Goal: Information Seeking & Learning: Learn about a topic

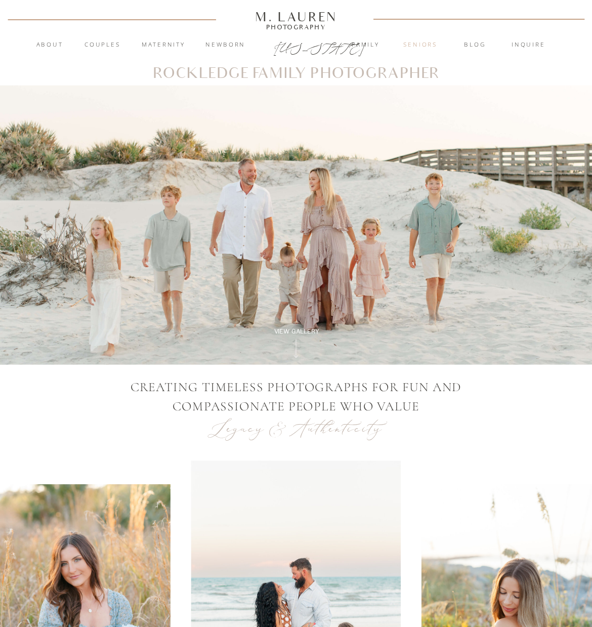
click at [415, 45] on nav "Seniors" at bounding box center [419, 45] width 53 height 10
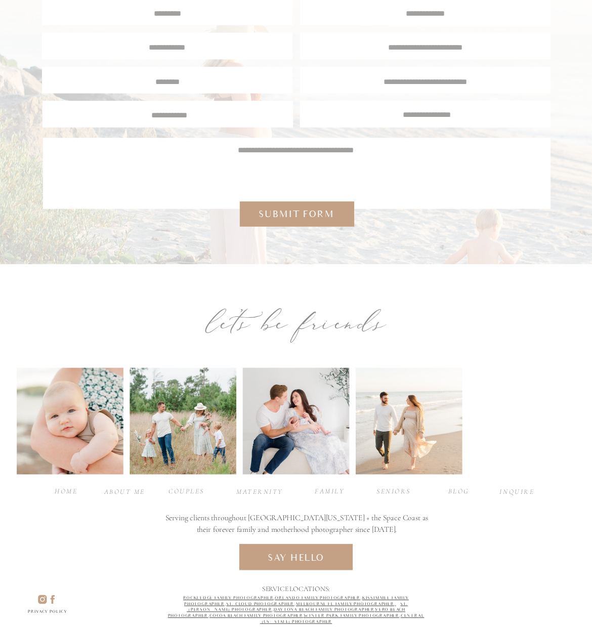
scroll to position [4019, 0]
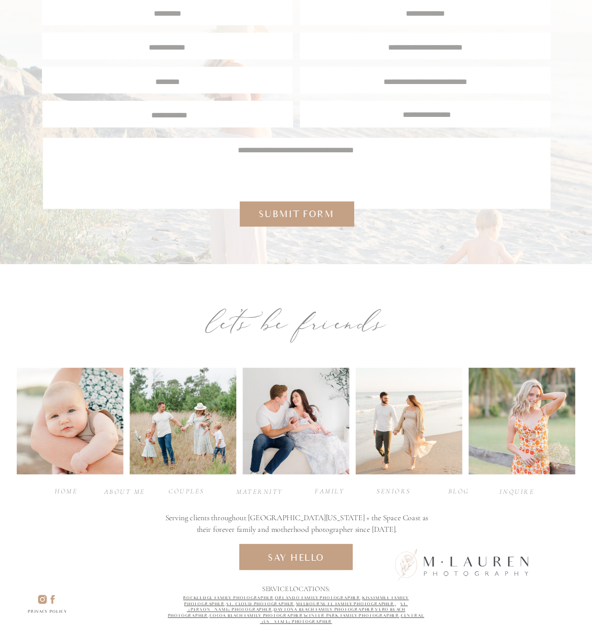
click at [403, 492] on div "seniors" at bounding box center [393, 491] width 39 height 10
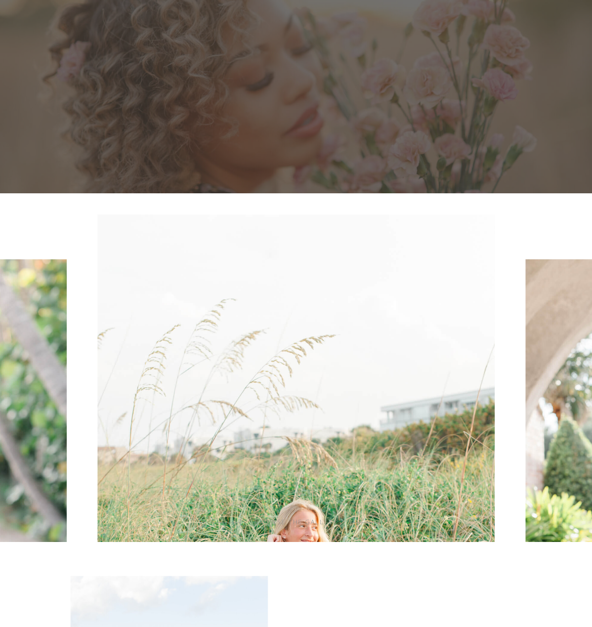
scroll to position [136, 0]
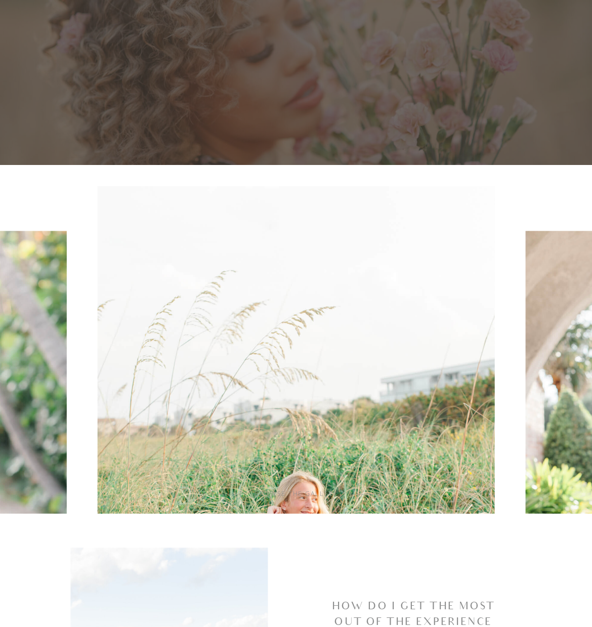
click at [359, 416] on img at bounding box center [296, 484] width 397 height 597
click at [273, 500] on img at bounding box center [296, 484] width 397 height 597
click at [303, 496] on div "browse the gallery" at bounding box center [296, 494] width 118 height 10
click at [315, 492] on div "browse the gallery" at bounding box center [296, 494] width 118 height 10
drag, startPoint x: 261, startPoint y: 494, endPoint x: 243, endPoint y: 518, distance: 30.7
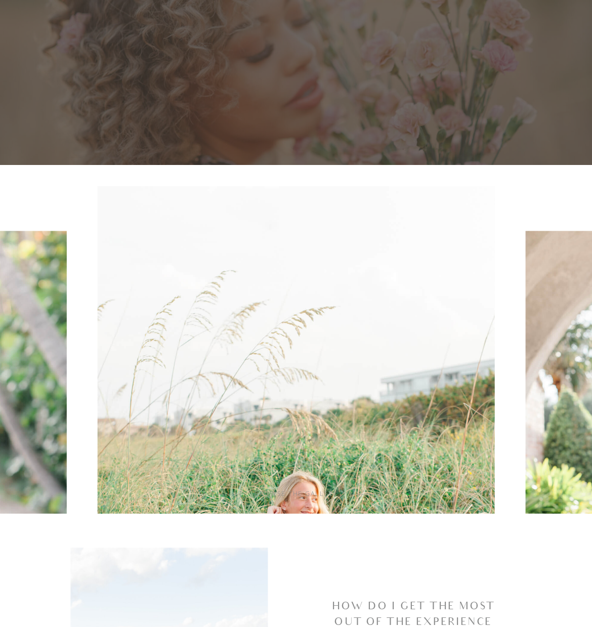
click at [259, 495] on div "browse the gallery" at bounding box center [296, 494] width 118 height 10
click at [261, 502] on img at bounding box center [296, 484] width 397 height 597
click at [264, 498] on div "browse the gallery" at bounding box center [296, 494] width 118 height 10
click at [266, 495] on div "browse the gallery" at bounding box center [296, 494] width 118 height 10
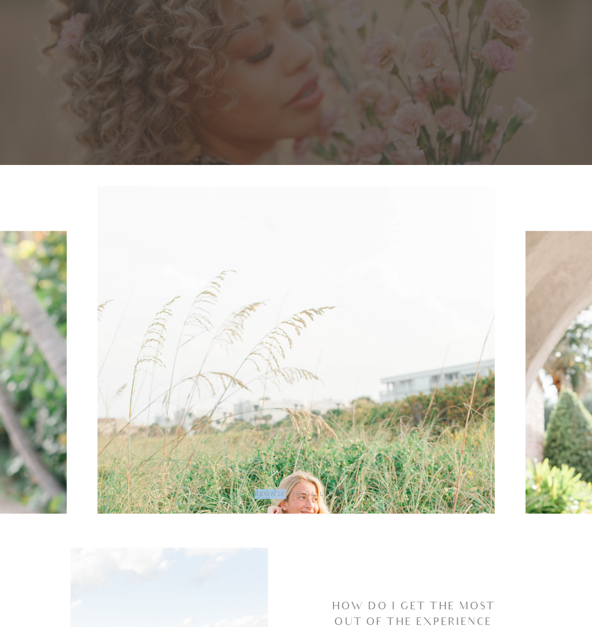
click at [270, 495] on div "browse the gallery" at bounding box center [296, 494] width 118 height 10
click at [271, 495] on div "browse the gallery" at bounding box center [296, 494] width 118 height 10
click at [391, 479] on img at bounding box center [296, 484] width 397 height 597
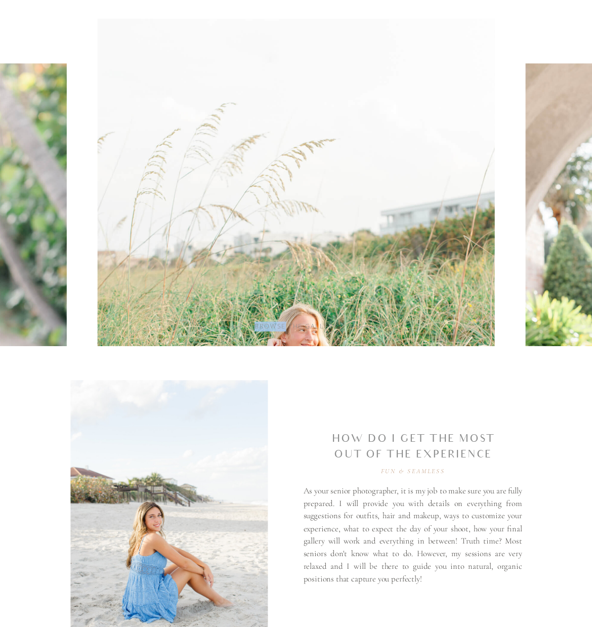
scroll to position [379, 0]
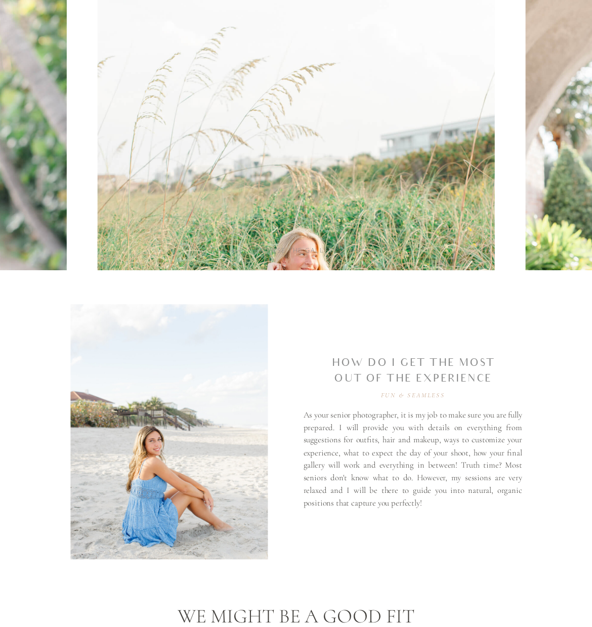
click at [306, 251] on div "browse the gallery" at bounding box center [296, 250] width 118 height 10
click at [323, 251] on div "browse the gallery" at bounding box center [296, 250] width 118 height 10
click at [308, 288] on img at bounding box center [296, 241] width 397 height 597
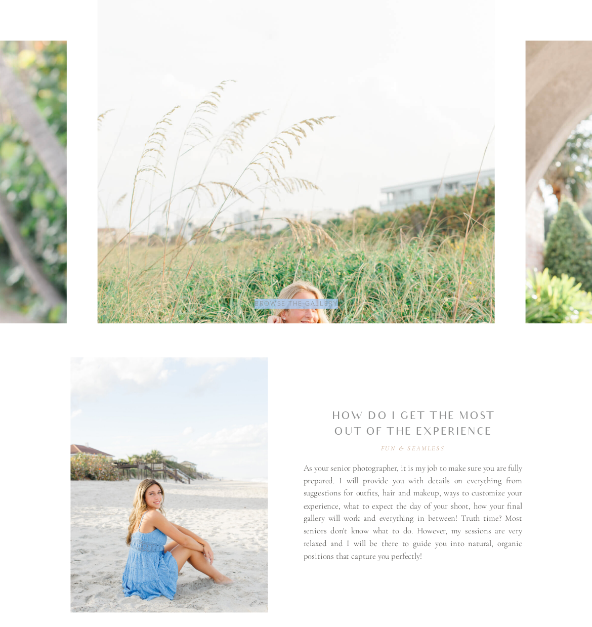
scroll to position [326, 1]
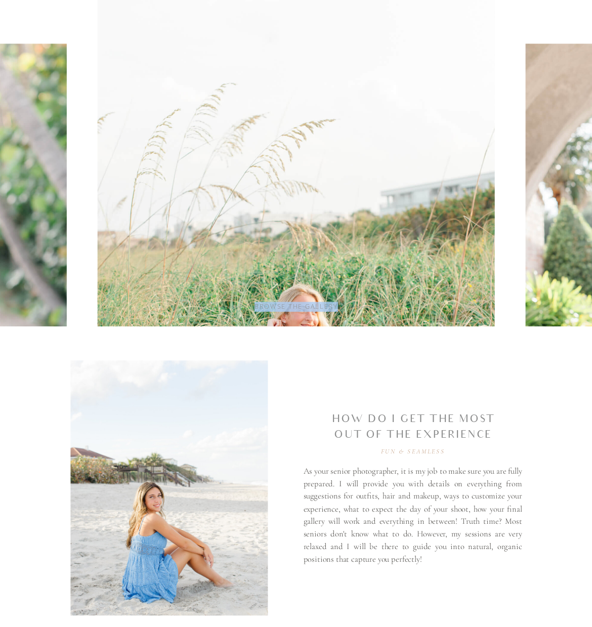
click at [430, 268] on img at bounding box center [296, 297] width 397 height 597
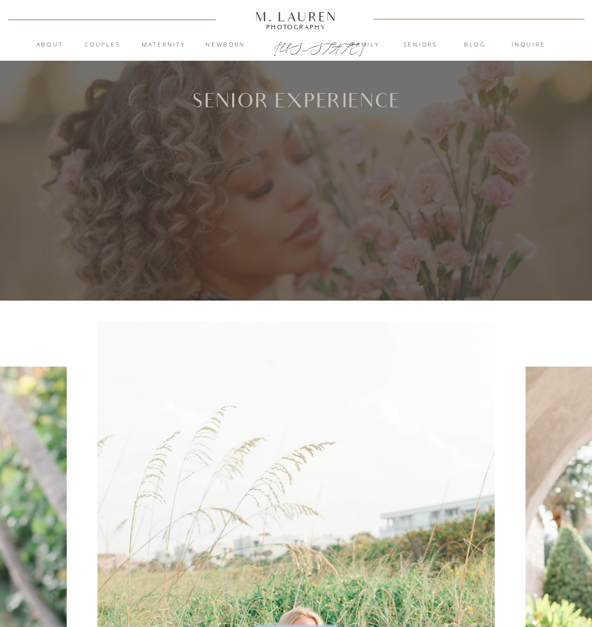
scroll to position [0, 0]
click at [421, 44] on nav "Seniors" at bounding box center [419, 45] width 53 height 10
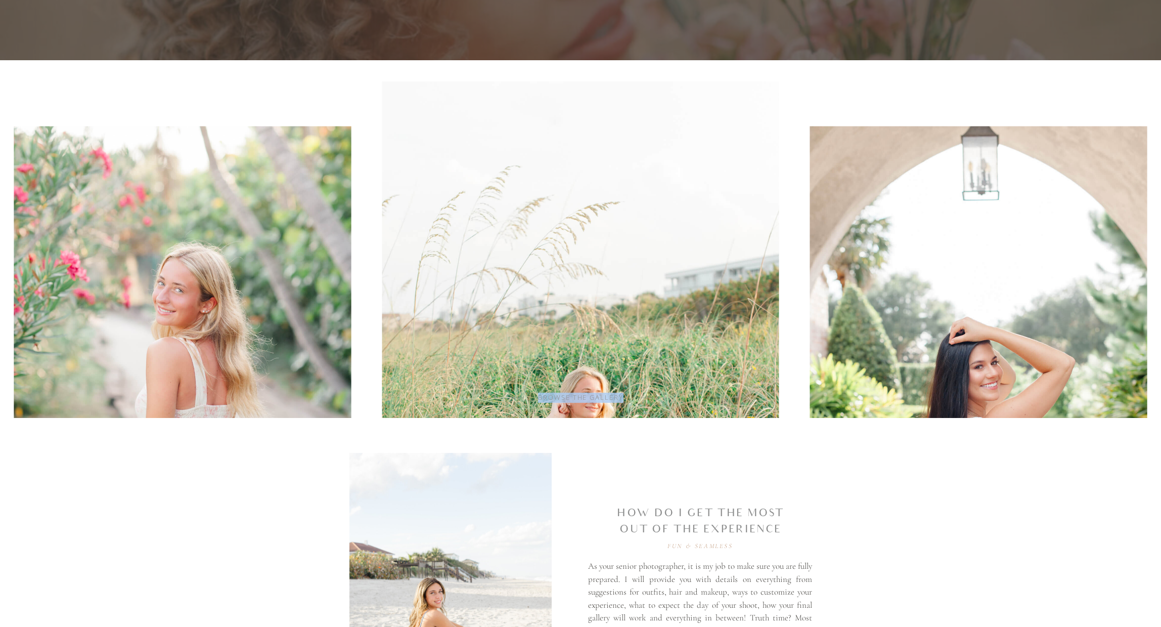
scroll to position [198, 0]
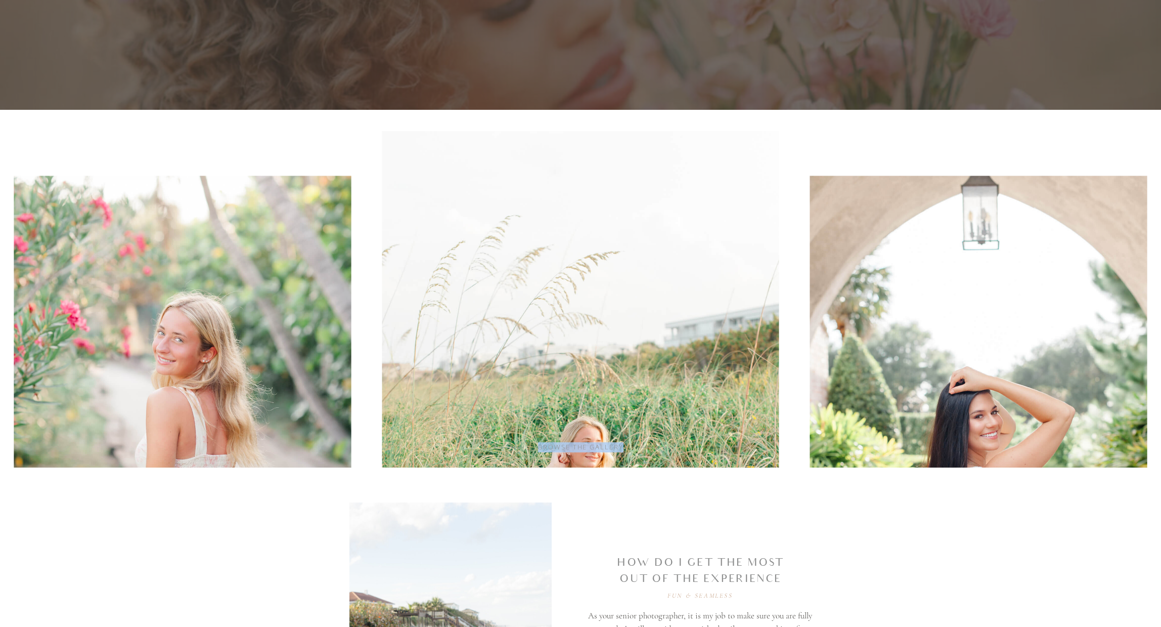
click at [135, 308] on img at bounding box center [182, 428] width 337 height 507
click at [591, 293] on img at bounding box center [580, 429] width 397 height 597
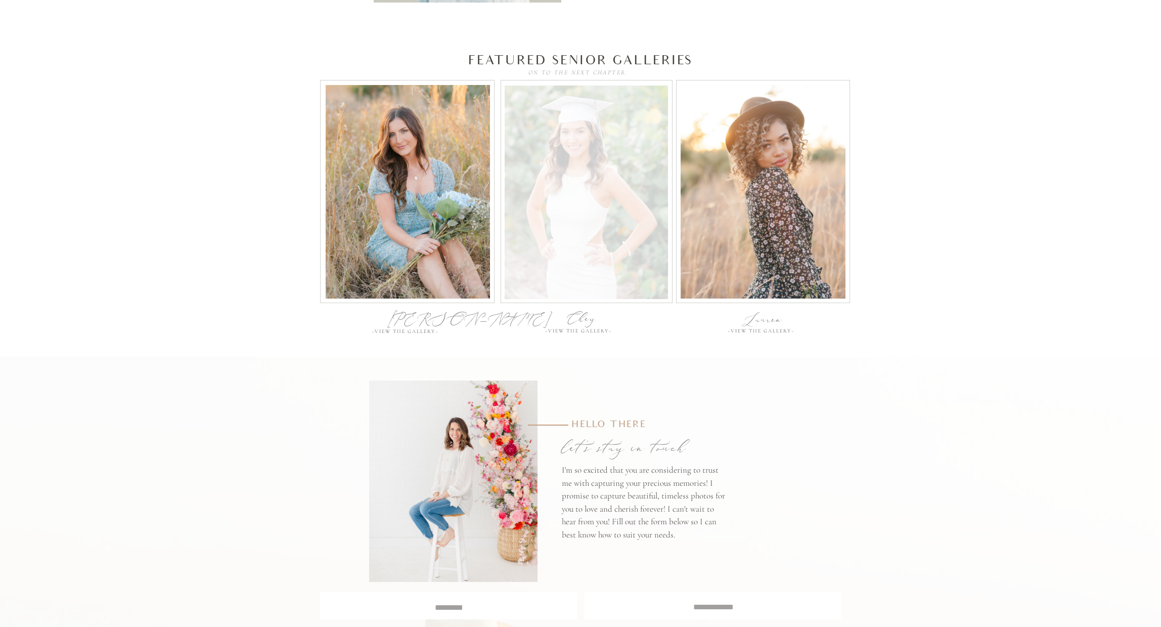
scroll to position [3522, 0]
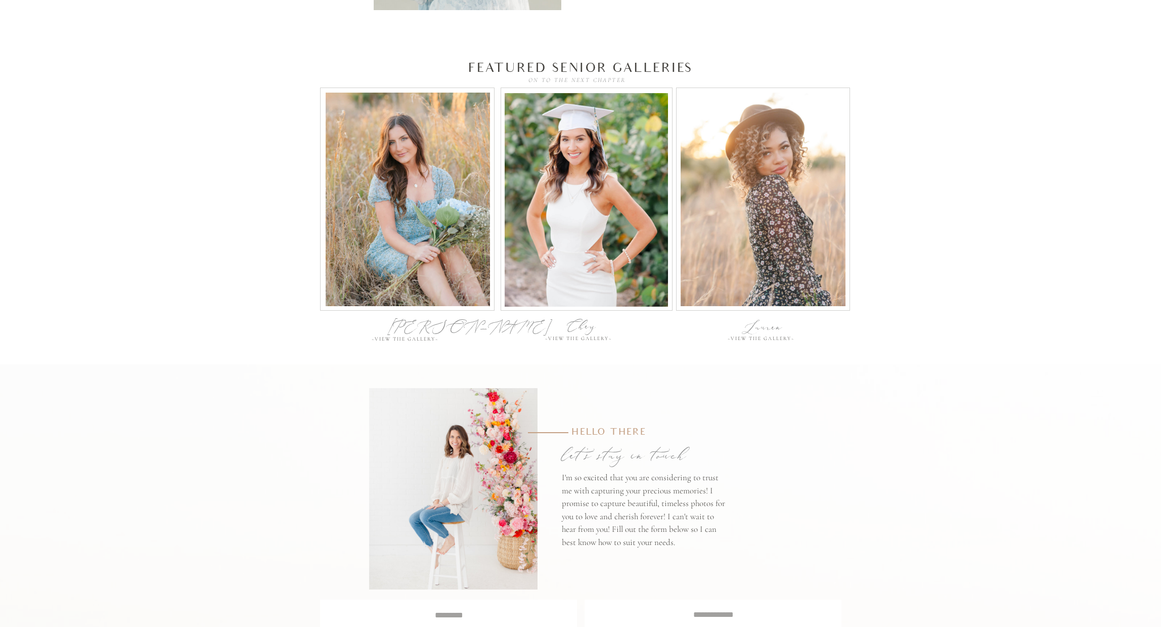
click at [591, 336] on div "~View the gallery~" at bounding box center [580, 339] width 71 height 7
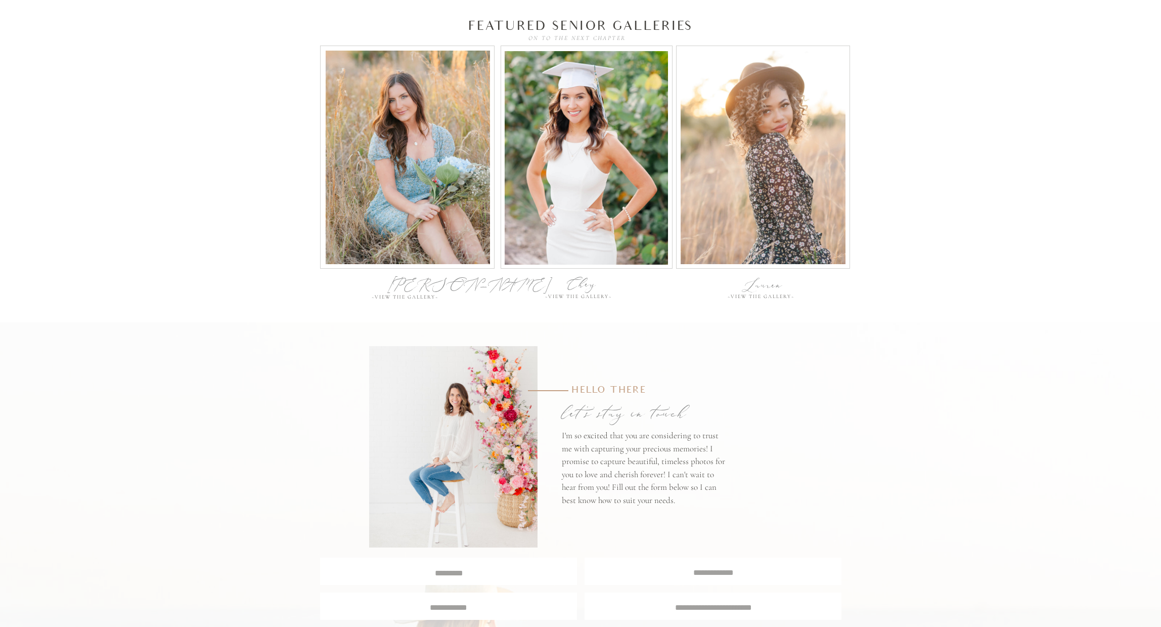
scroll to position [3564, 0]
click at [411, 297] on div "~View the gallery~" at bounding box center [407, 297] width 71 height 7
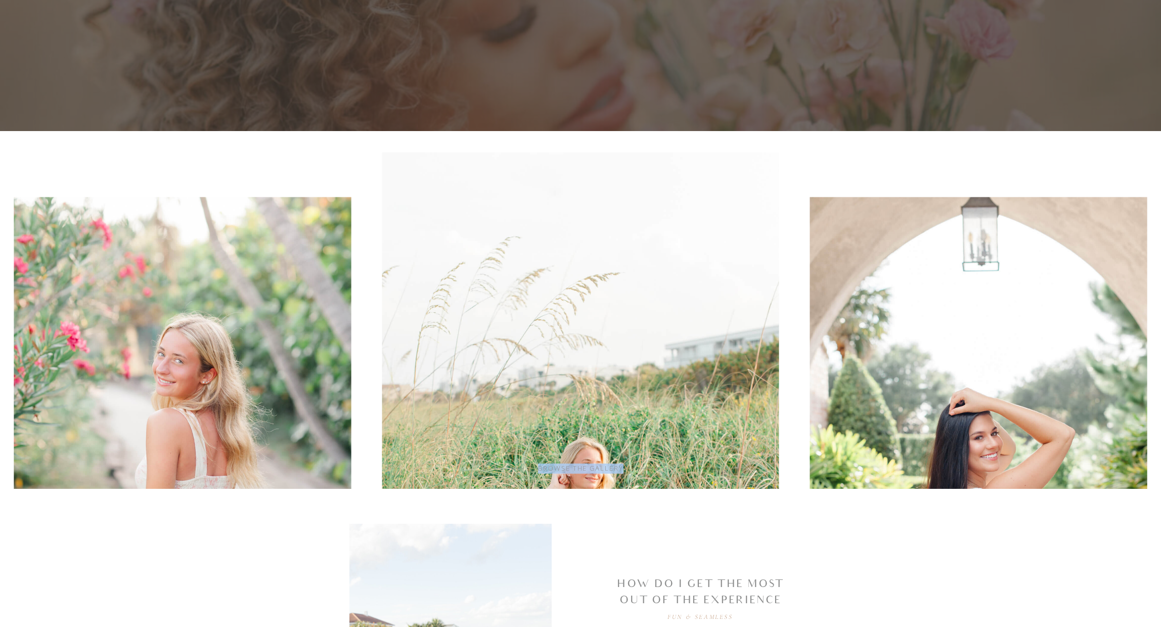
scroll to position [230, 0]
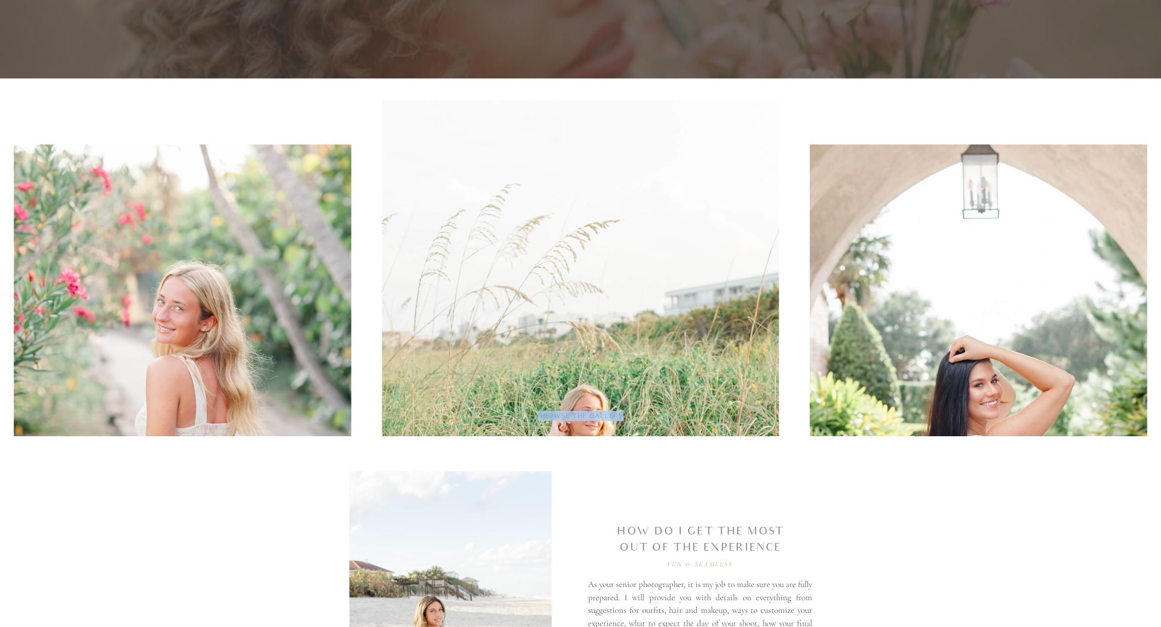
click at [472, 304] on img at bounding box center [580, 398] width 397 height 597
click at [581, 418] on div "browse the gallery" at bounding box center [580, 416] width 121 height 10
drag, startPoint x: 625, startPoint y: 415, endPoint x: 588, endPoint y: 415, distance: 36.4
click at [591, 415] on div "browse the gallery" at bounding box center [580, 416] width 121 height 10
drag, startPoint x: 546, startPoint y: 416, endPoint x: 575, endPoint y: 409, distance: 30.2
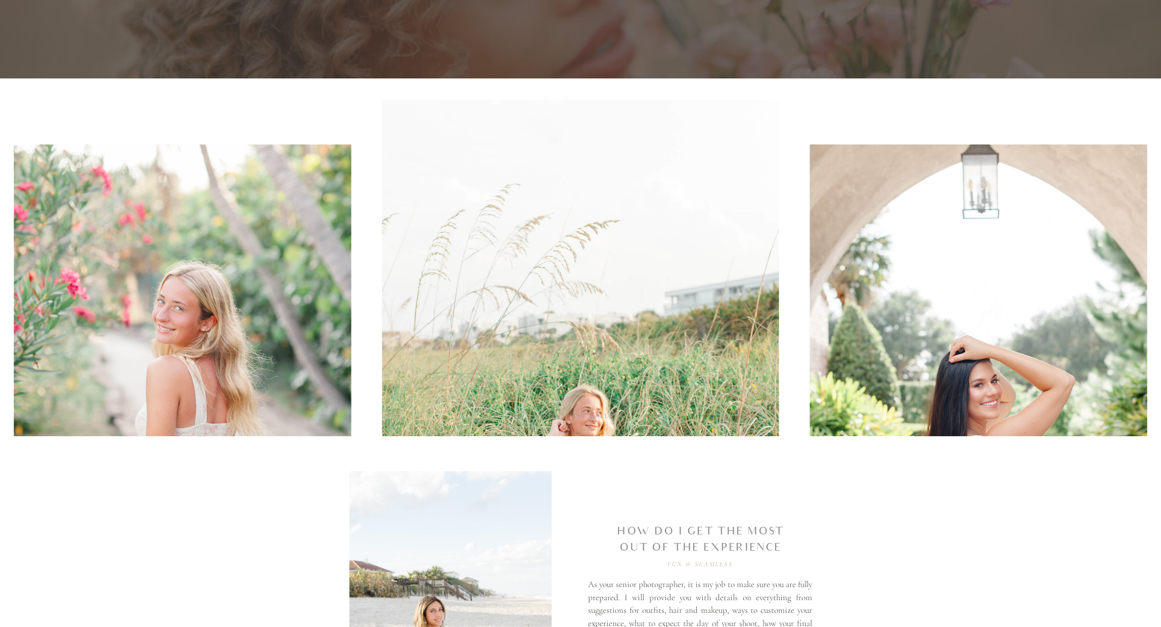
click at [546, 416] on div "browse the gallery" at bounding box center [580, 416] width 121 height 10
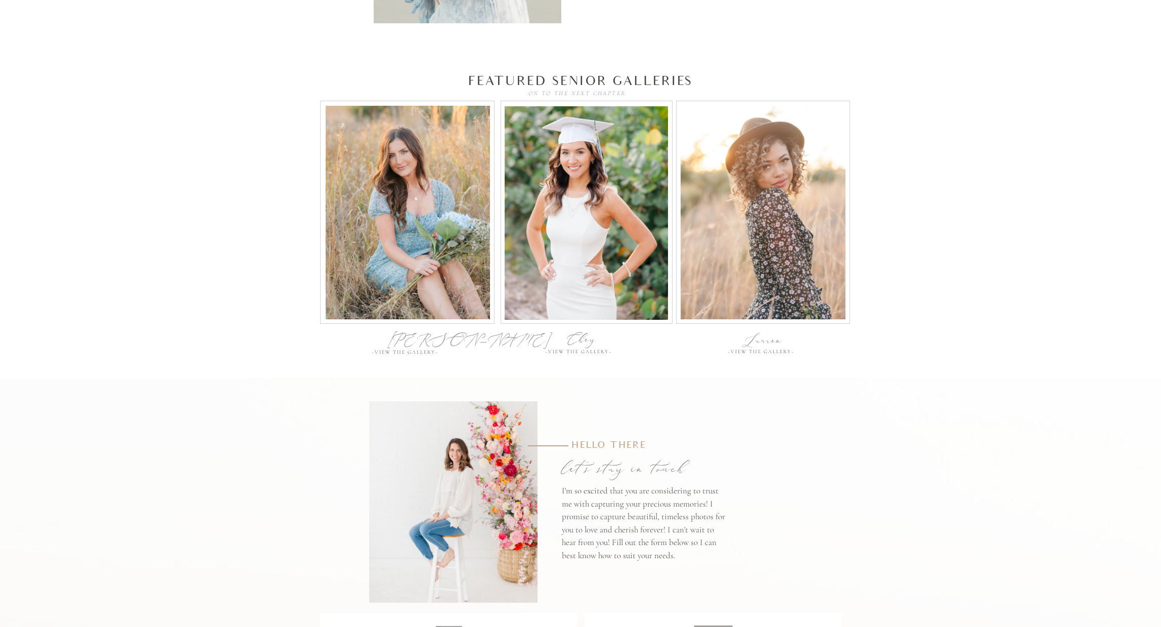
scroll to position [3511, 0]
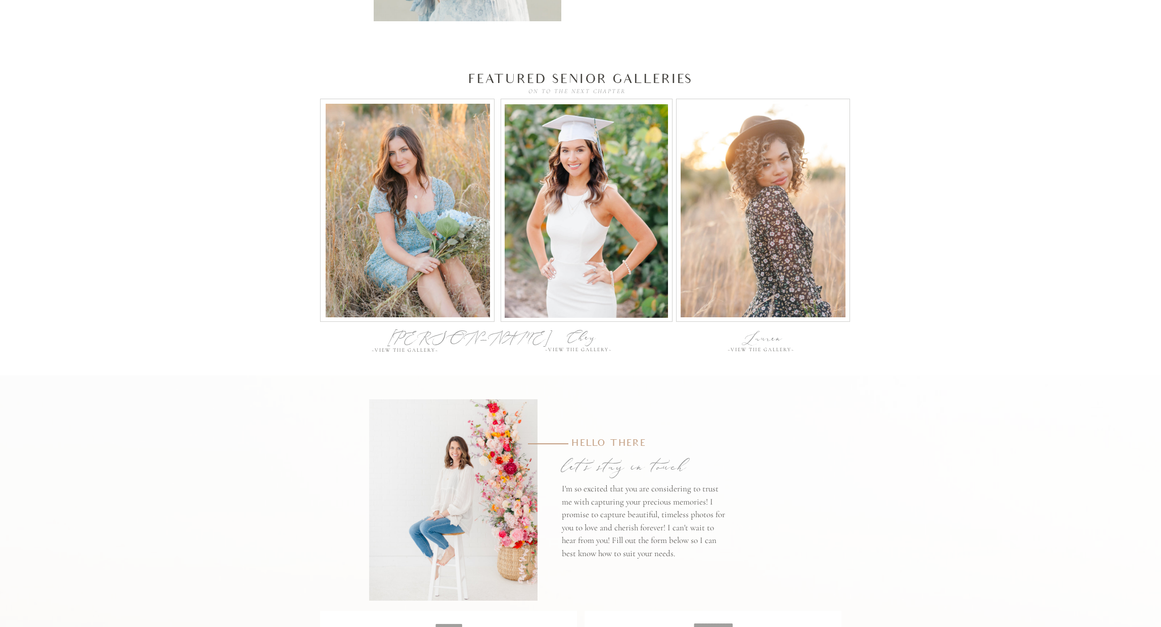
click at [591, 350] on div "~View the gallery~" at bounding box center [763, 350] width 71 height 7
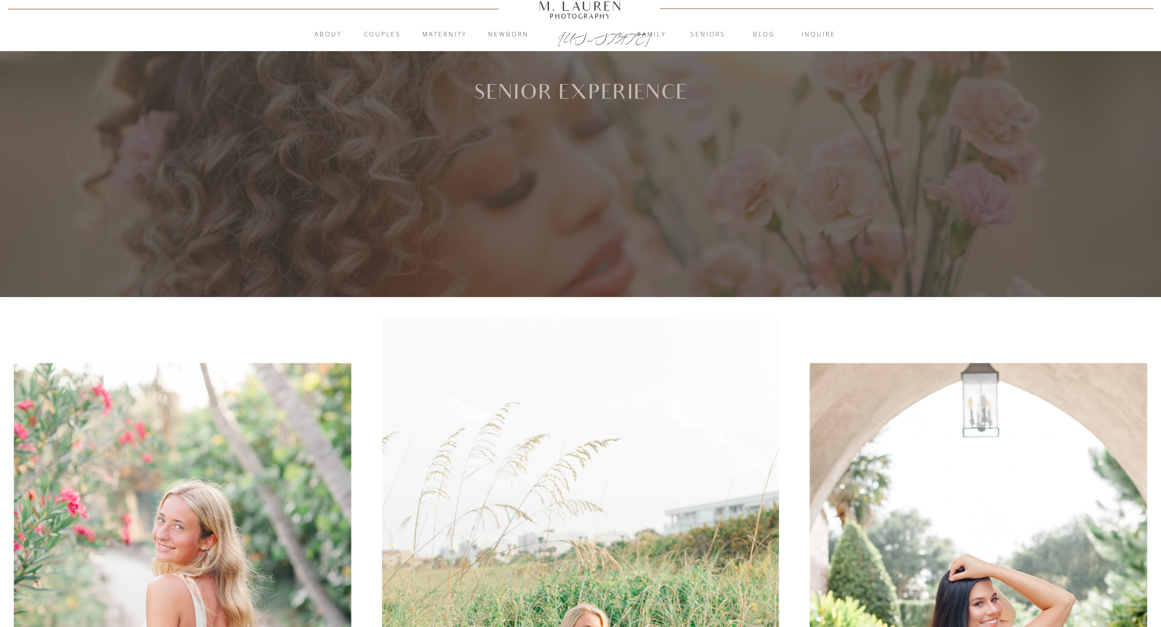
scroll to position [0, 0]
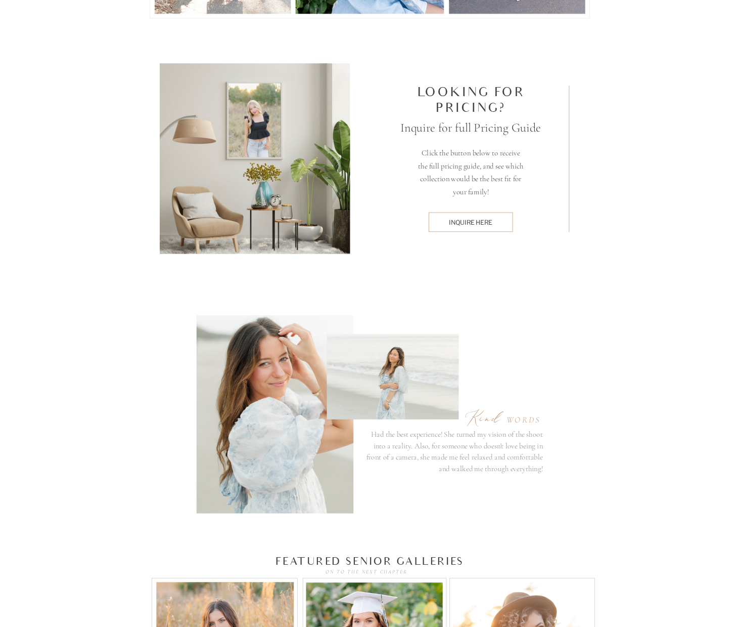
scroll to position [2445, 1]
